Goal: Find specific page/section: Find specific page/section

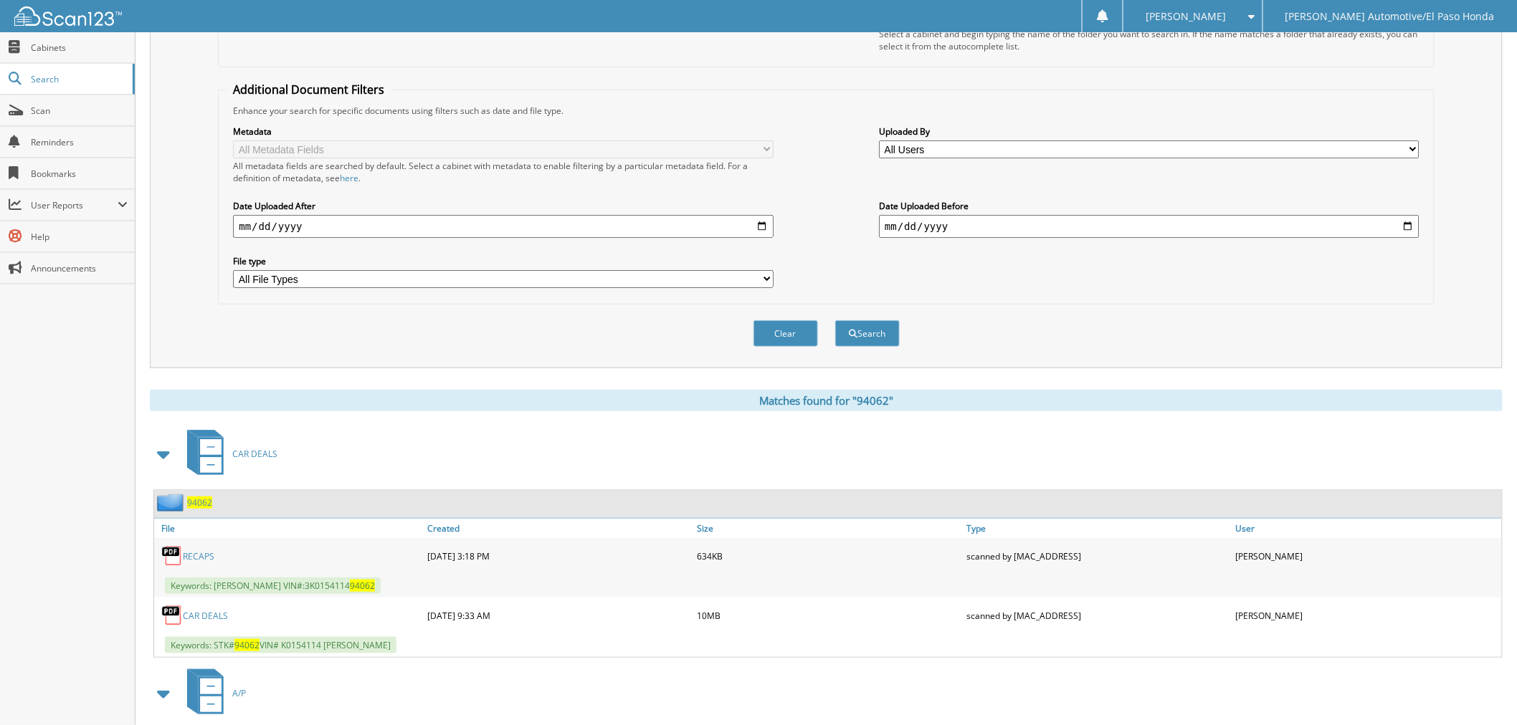
scroll to position [80, 0]
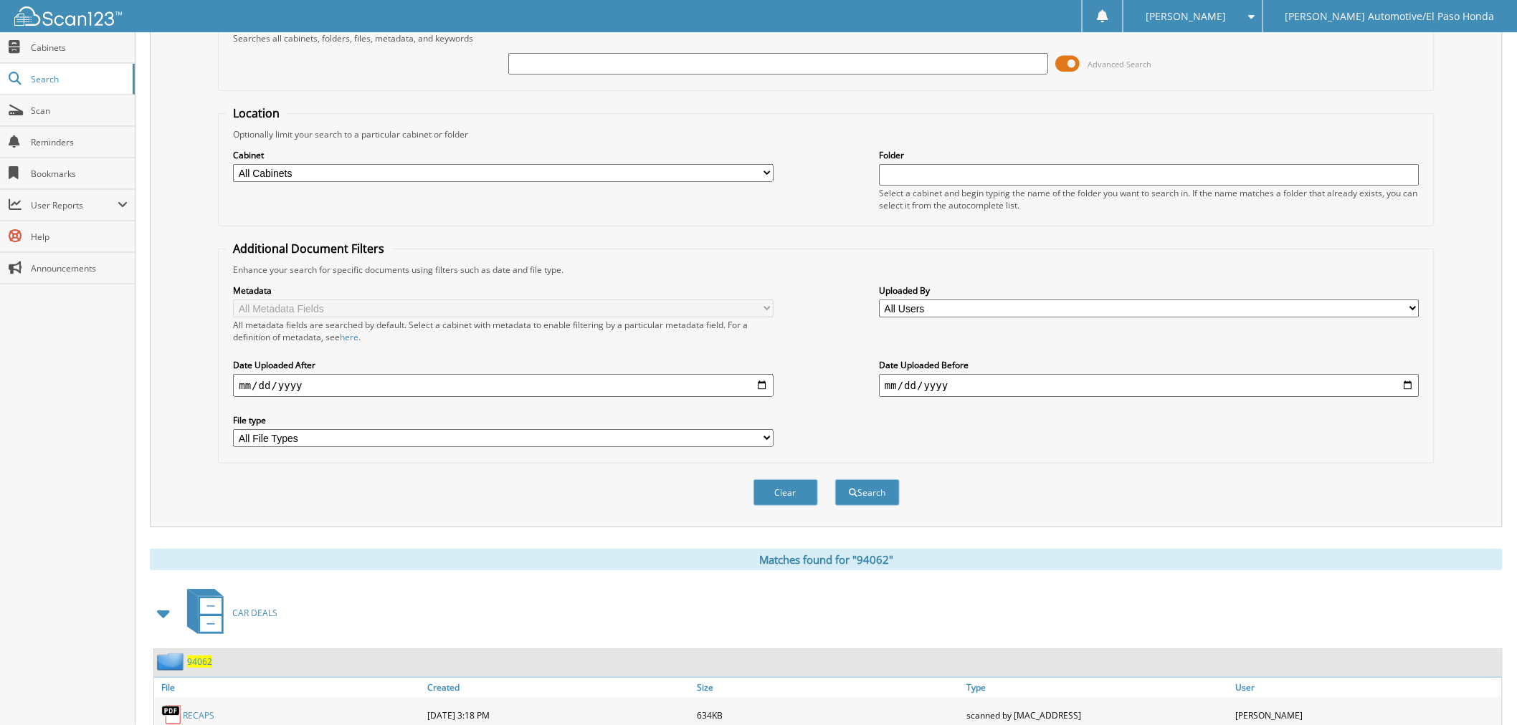
click at [584, 60] on input "text" at bounding box center [778, 64] width 540 height 22
type input "sh700652"
click at [870, 485] on button "Search" at bounding box center [867, 493] width 65 height 27
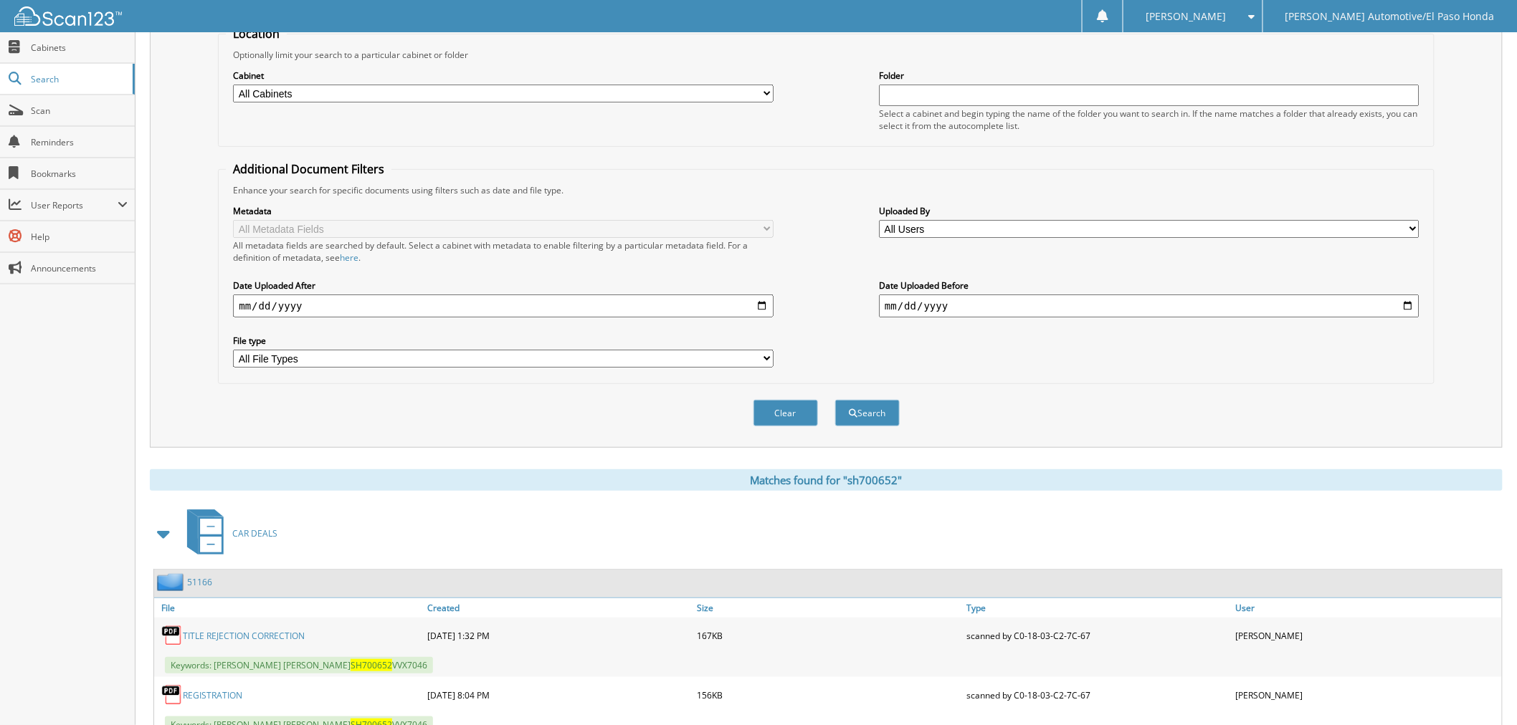
scroll to position [378, 0]
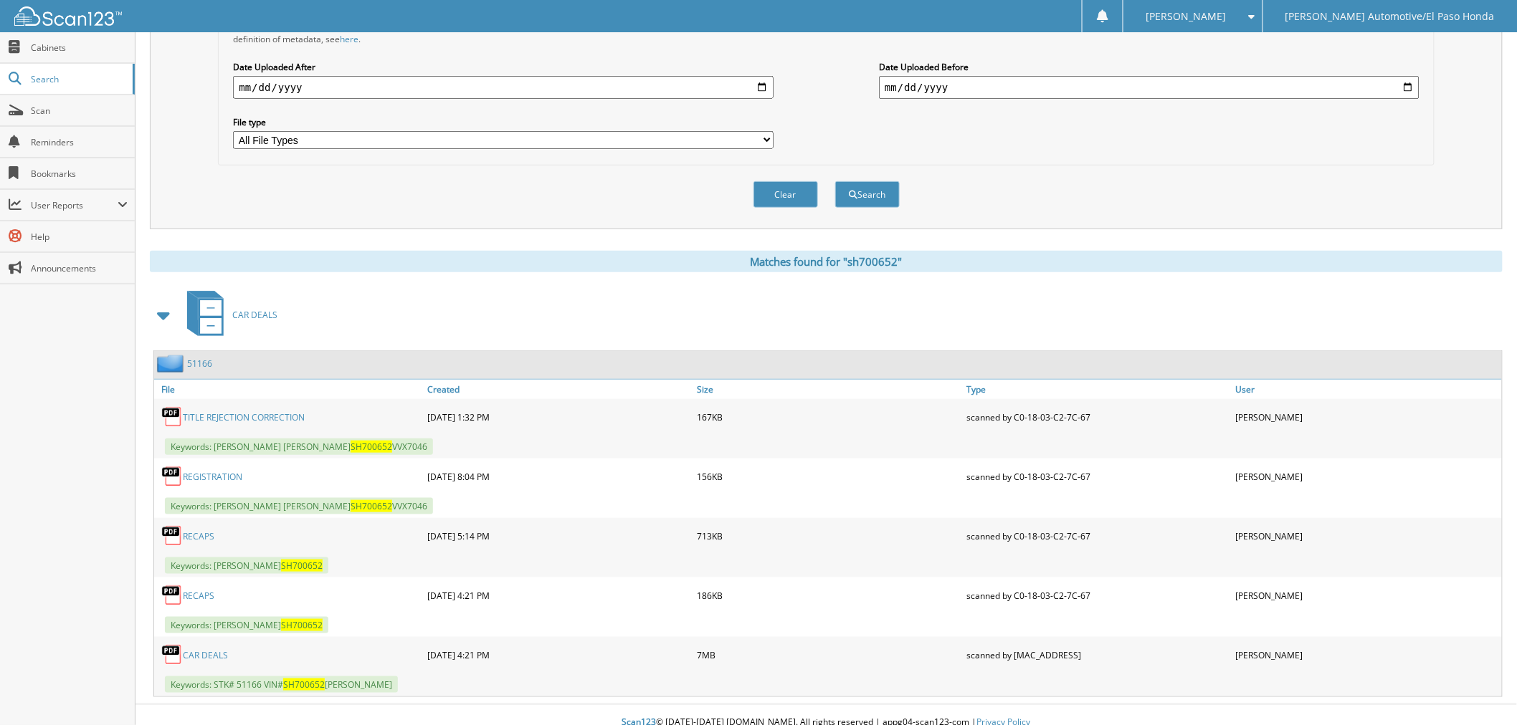
click at [202, 530] on link "RECAPS" at bounding box center [199, 536] width 32 height 12
click at [209, 649] on link "CAR DEALS" at bounding box center [205, 655] width 45 height 12
click at [199, 590] on link "RECAPS" at bounding box center [199, 596] width 32 height 12
click at [229, 411] on link "TITLE REJECTION CORRECTION" at bounding box center [244, 417] width 122 height 12
click at [261, 411] on link "TITLE REJECTION CORRECTION" at bounding box center [244, 417] width 122 height 12
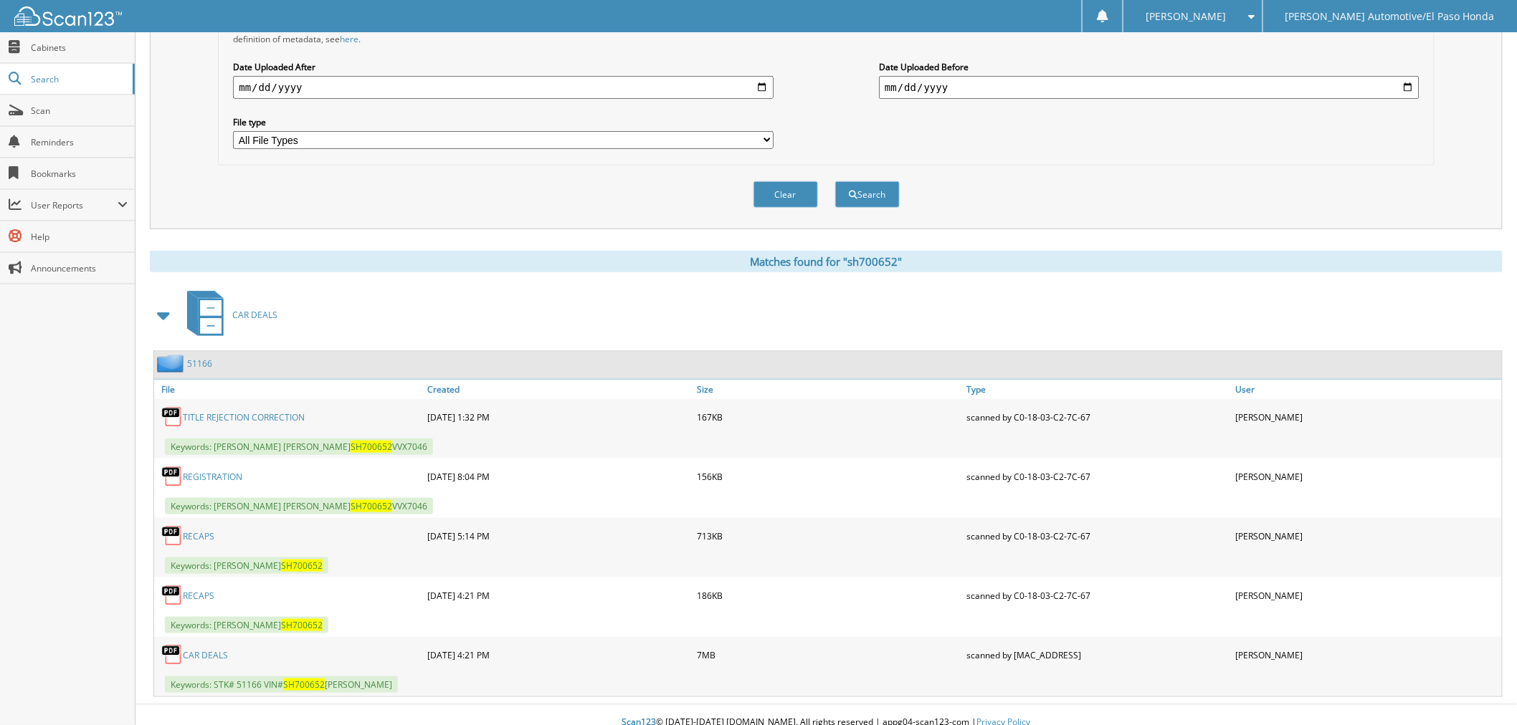
click at [205, 358] on link "51166" at bounding box center [199, 364] width 25 height 12
